Goal: Find specific fact: Find specific fact

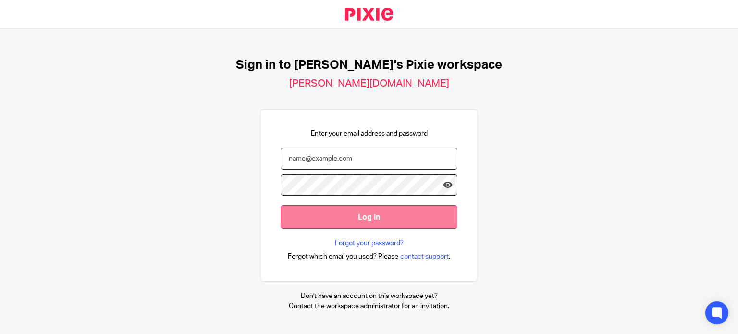
type input "[PERSON_NAME][EMAIL_ADDRESS][PERSON_NAME][DOMAIN_NAME]"
click at [381, 217] on input "Log in" at bounding box center [369, 217] width 177 height 24
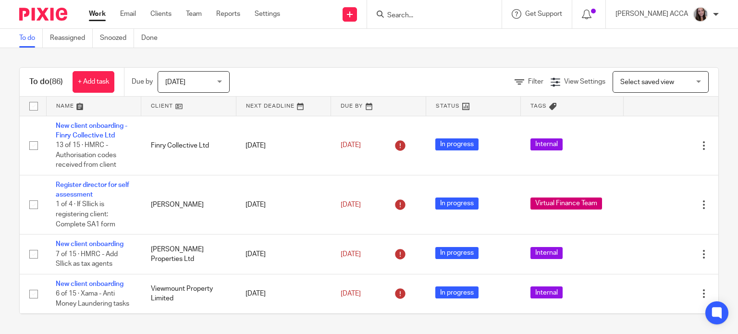
click at [458, 19] on input "Search" at bounding box center [429, 16] width 86 height 9
type input "[PERSON_NAME]"
click button "submit" at bounding box center [0, 0] width 0 height 0
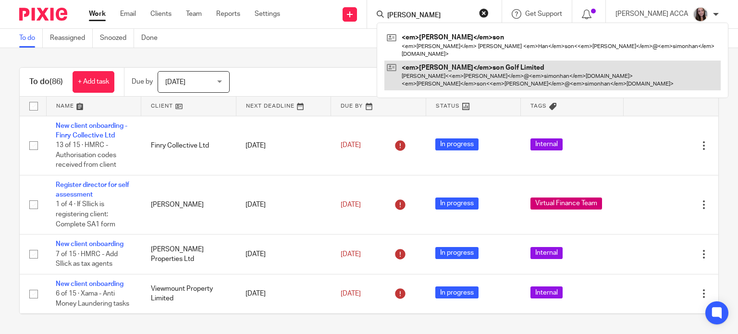
click at [438, 65] on link at bounding box center [552, 76] width 336 height 30
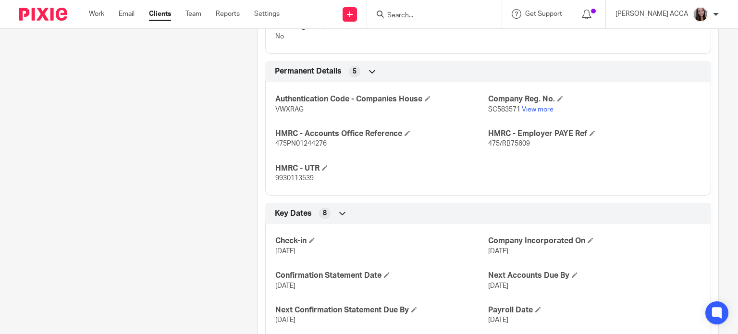
scroll to position [525, 0]
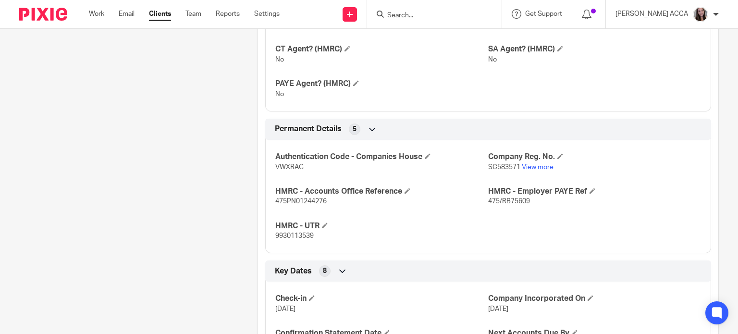
click at [511, 205] on span "475/RB75609" at bounding box center [509, 201] width 42 height 7
copy p "475/RB75609"
click at [492, 205] on span "475/RB75609" at bounding box center [509, 201] width 42 height 7
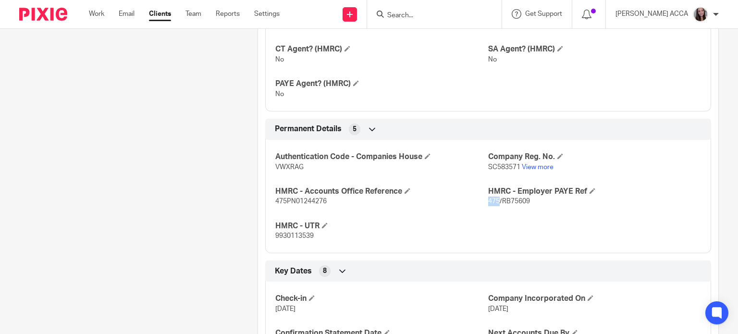
click at [492, 205] on span "475/RB75609" at bounding box center [509, 201] width 42 height 7
